Goal: Obtain resource: Download file/media

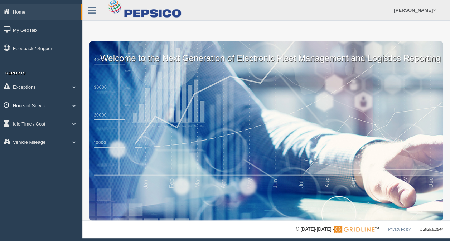
click at [48, 107] on link "Hours of Service" at bounding box center [41, 105] width 82 height 16
click at [76, 105] on link "Hours of Service" at bounding box center [41, 105] width 82 height 16
click at [74, 105] on span at bounding box center [73, 106] width 9 height 4
click at [34, 107] on link "Hours of Service" at bounding box center [41, 105] width 82 height 16
click at [34, 142] on link "Vehicle Mileage" at bounding box center [41, 142] width 82 height 16
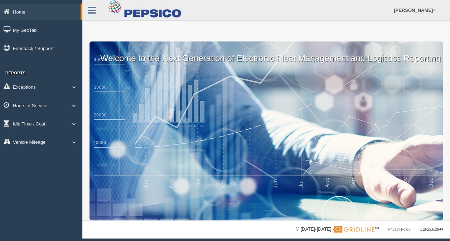
click at [49, 181] on div "Home My GeoTab Feedback / Support Reports Exceptions Critical Engine Events Cri…" at bounding box center [41, 120] width 82 height 241
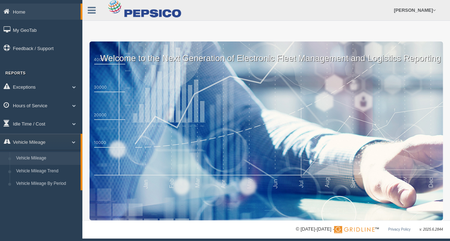
click at [35, 163] on link "Vehicle Mileage" at bounding box center [47, 158] width 68 height 13
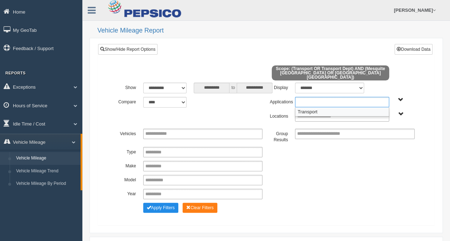
click at [368, 98] on ul at bounding box center [342, 102] width 94 height 10
click at [347, 109] on li "Transport" at bounding box center [341, 111] width 93 height 9
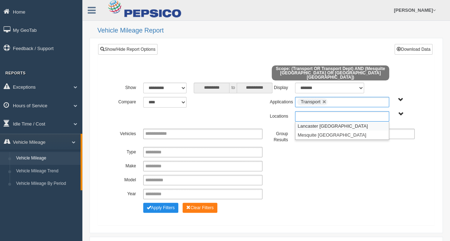
click at [347, 111] on ul at bounding box center [342, 116] width 94 height 10
click at [318, 132] on li "Mesquite [GEOGRAPHIC_DATA]" at bounding box center [341, 135] width 93 height 9
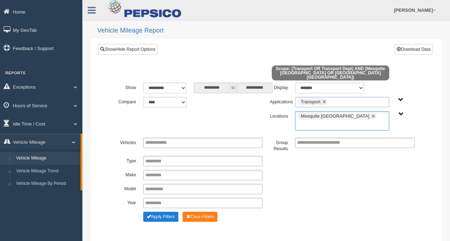
click at [166, 212] on button "Apply Filters" at bounding box center [160, 217] width 35 height 10
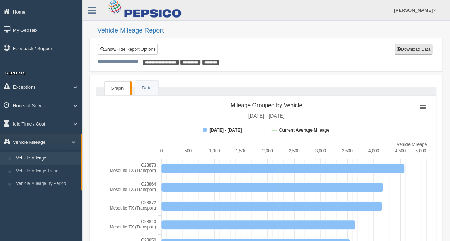
click at [414, 51] on button "Download Data" at bounding box center [413, 49] width 38 height 11
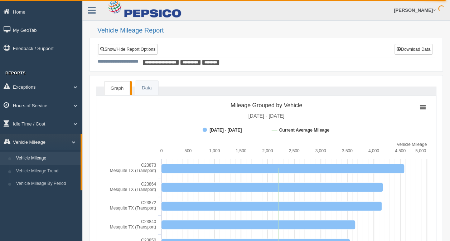
click at [40, 112] on link "Hours of Service" at bounding box center [41, 105] width 82 height 16
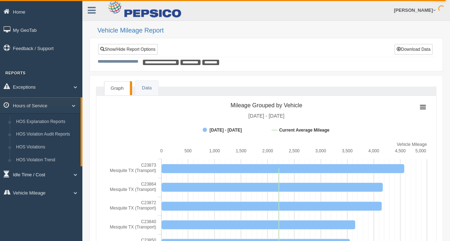
click at [34, 176] on link "Idle Time / Cost" at bounding box center [41, 174] width 82 height 16
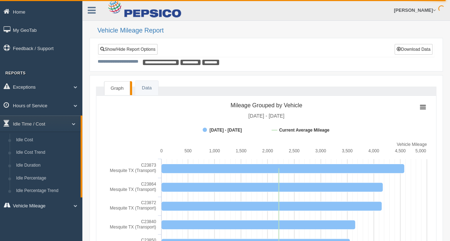
click at [30, 206] on link "Vehicle Mileage" at bounding box center [41, 205] width 82 height 16
